Goal: Check status: Check status

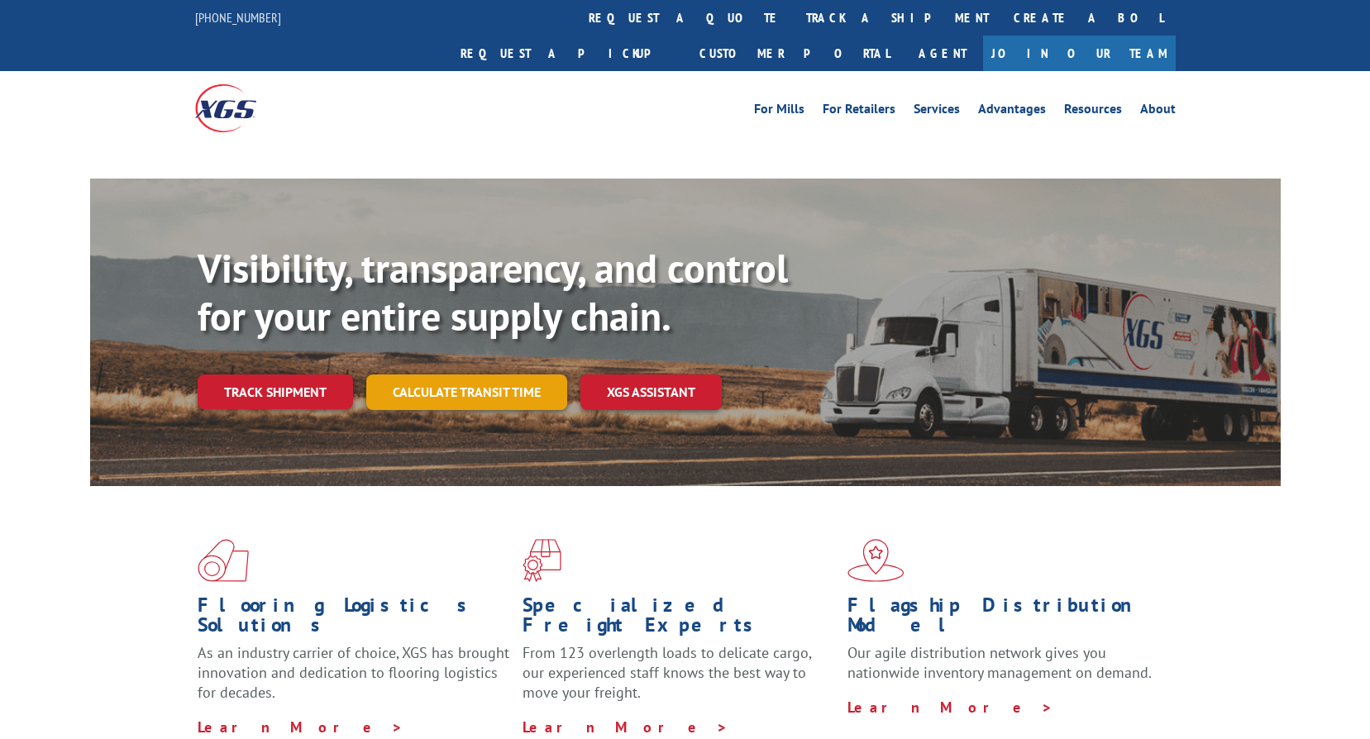
drag, startPoint x: 486, startPoint y: 345, endPoint x: 495, endPoint y: 356, distance: 14.6
click at [486, 375] on link "Calculate transit time" at bounding box center [466, 393] width 201 height 36
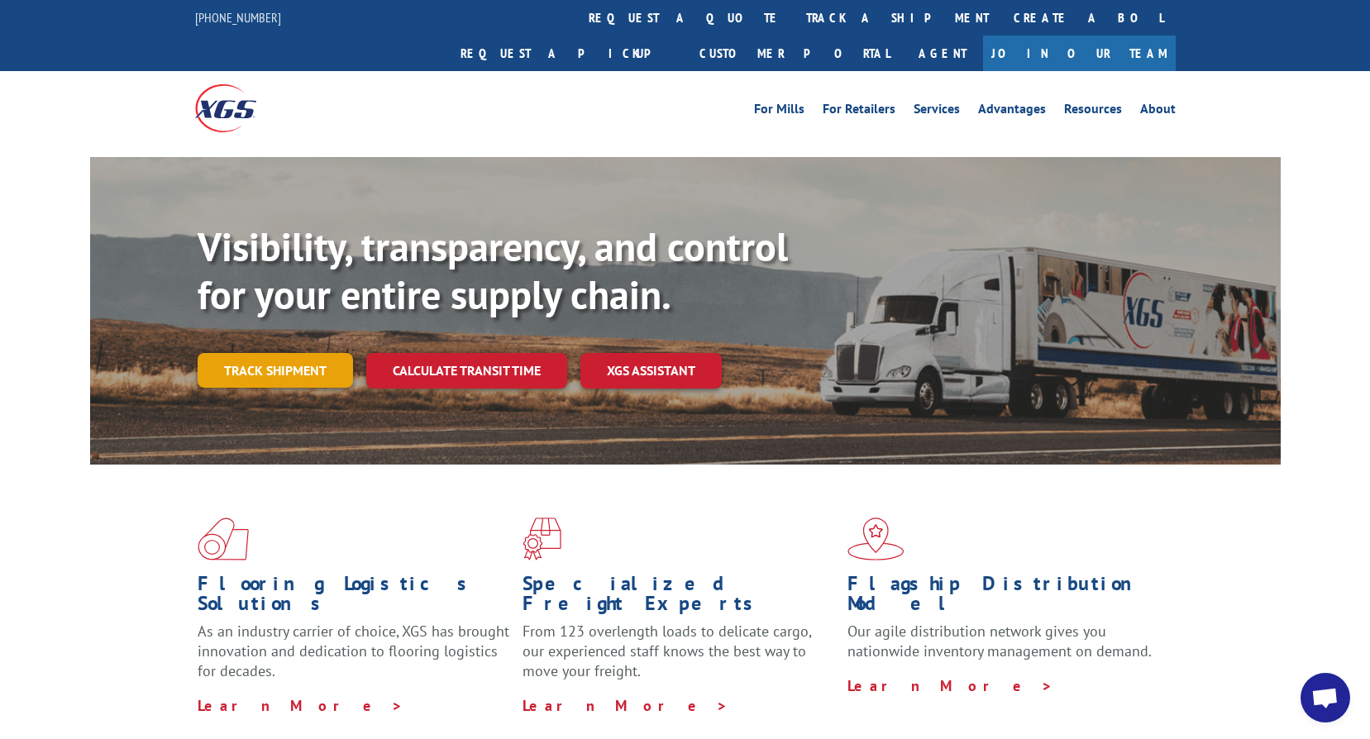
click at [257, 353] on link "Track shipment" at bounding box center [275, 370] width 155 height 35
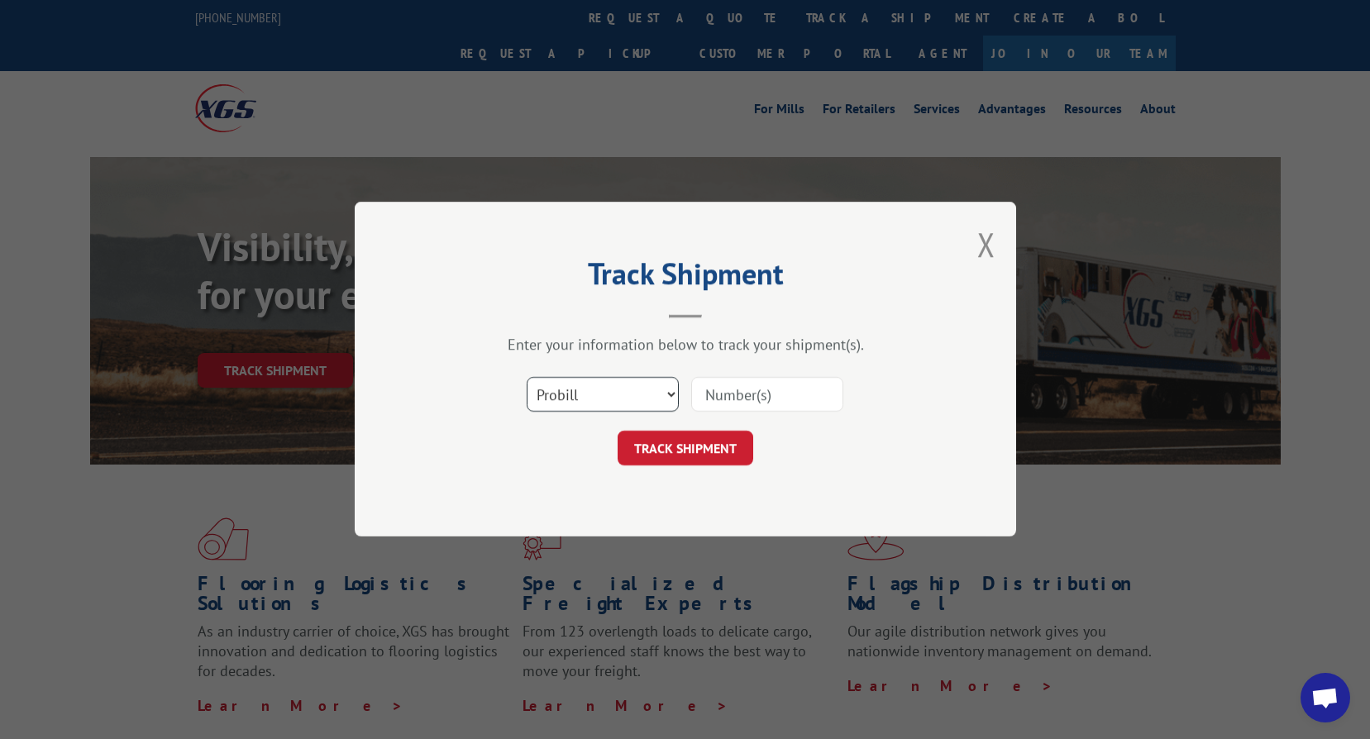
drag, startPoint x: 582, startPoint y: 391, endPoint x: 581, endPoint y: 414, distance: 23.2
click at [582, 391] on select "Select category... Probill BOL PO" at bounding box center [603, 395] width 152 height 35
select select "bol"
click at [527, 378] on select "Select category... Probill BOL PO" at bounding box center [603, 395] width 152 height 35
drag, startPoint x: 751, startPoint y: 385, endPoint x: 507, endPoint y: 333, distance: 249.3
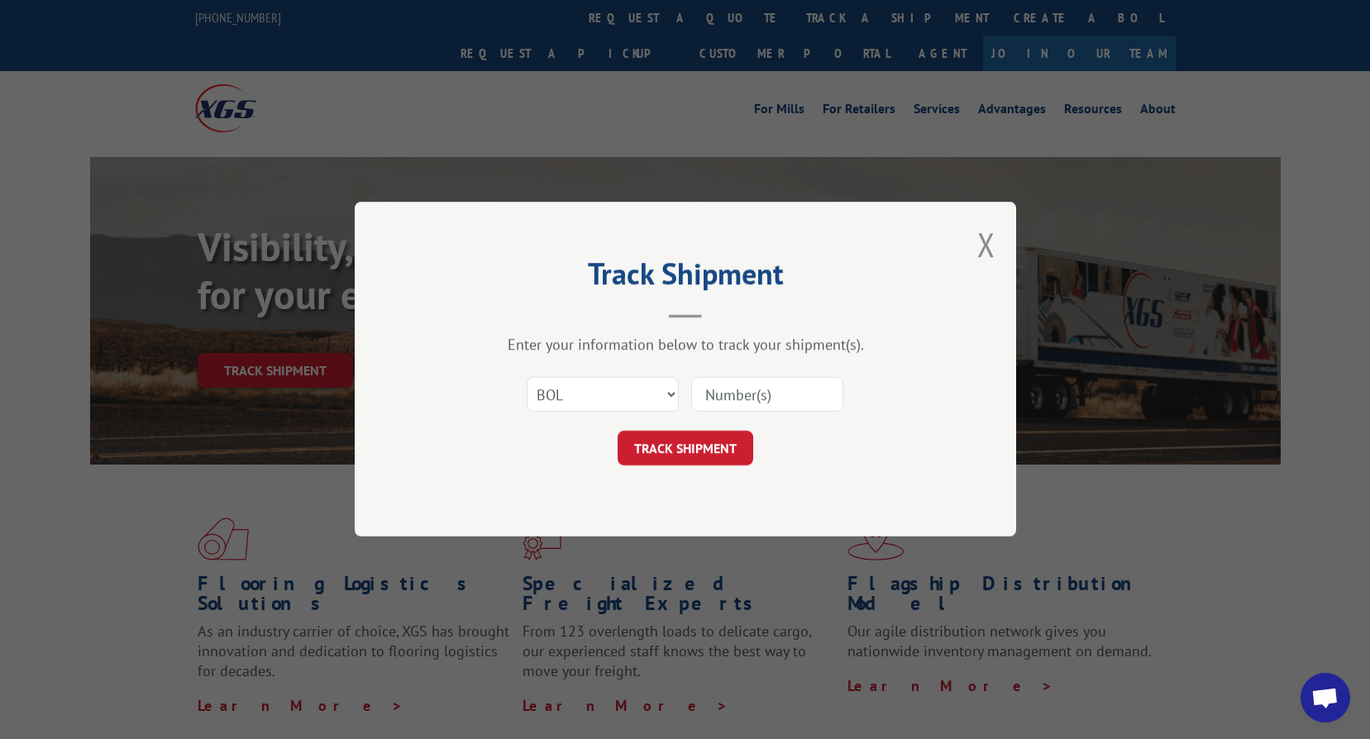
click at [751, 385] on input at bounding box center [767, 395] width 152 height 35
type input "2847730"
click button "TRACK SHIPMENT" at bounding box center [686, 449] width 136 height 35
